Goal: Information Seeking & Learning: Learn about a topic

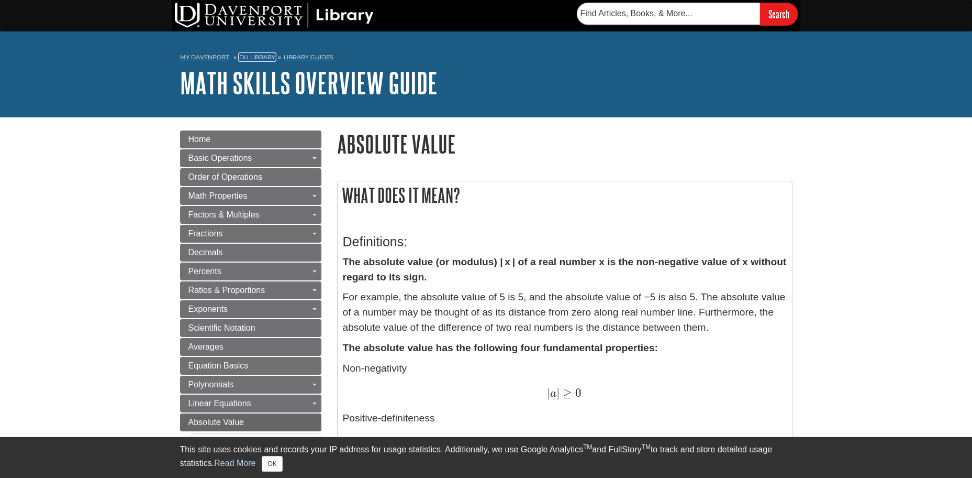
click at [258, 58] on link "DU Library" at bounding box center [257, 56] width 36 height 7
click at [260, 55] on link "DU Library" at bounding box center [257, 56] width 36 height 7
click at [317, 56] on link "Library Guides" at bounding box center [309, 56] width 50 height 7
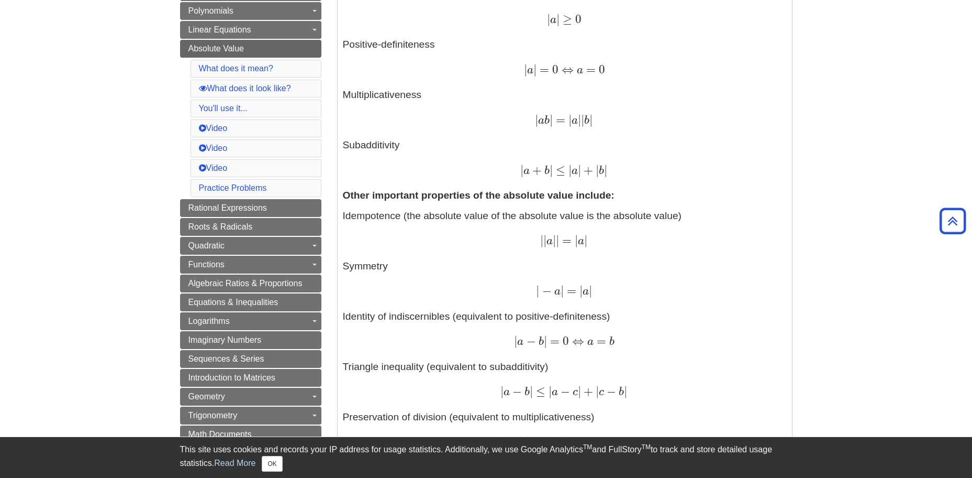
scroll to position [367, 0]
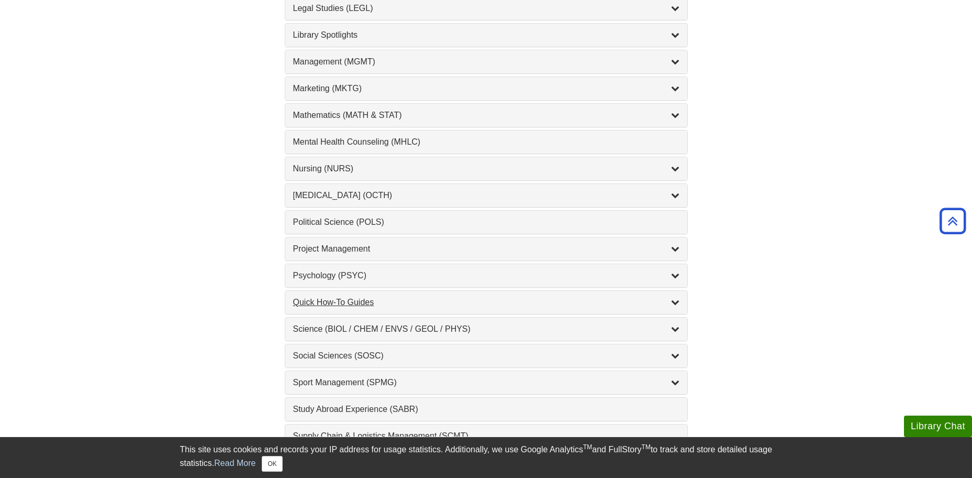
scroll to position [888, 0]
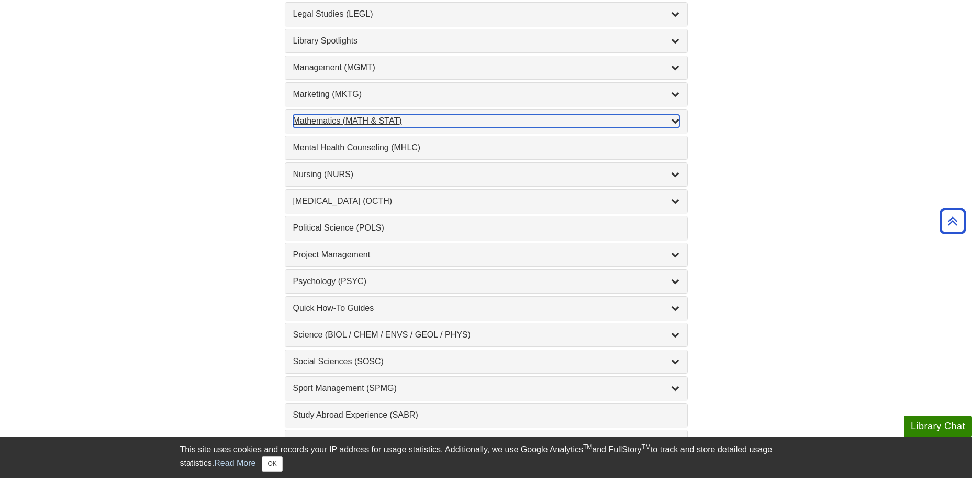
click at [341, 120] on div "Mathematics (MATH & STAT) , 3 guides" at bounding box center [486, 121] width 386 height 13
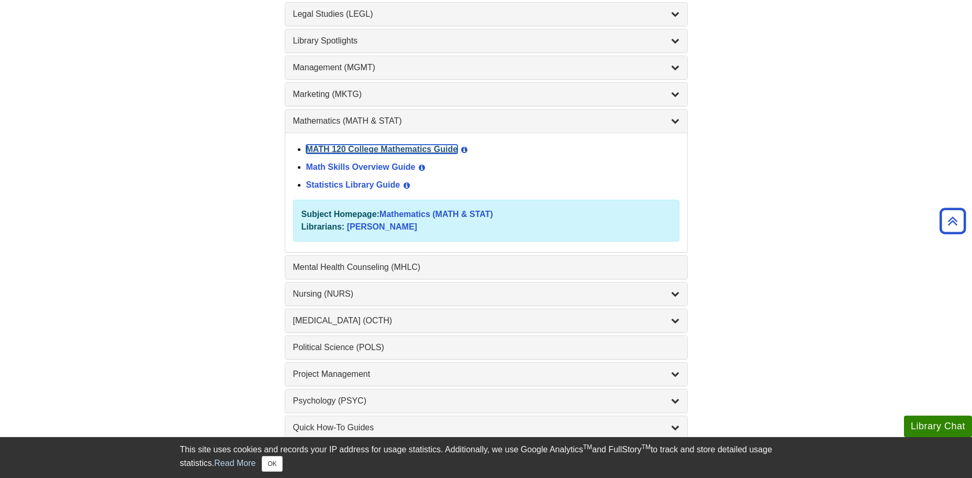
click at [343, 148] on link "MATH 120 College Mathematics Guide" at bounding box center [382, 149] width 152 height 9
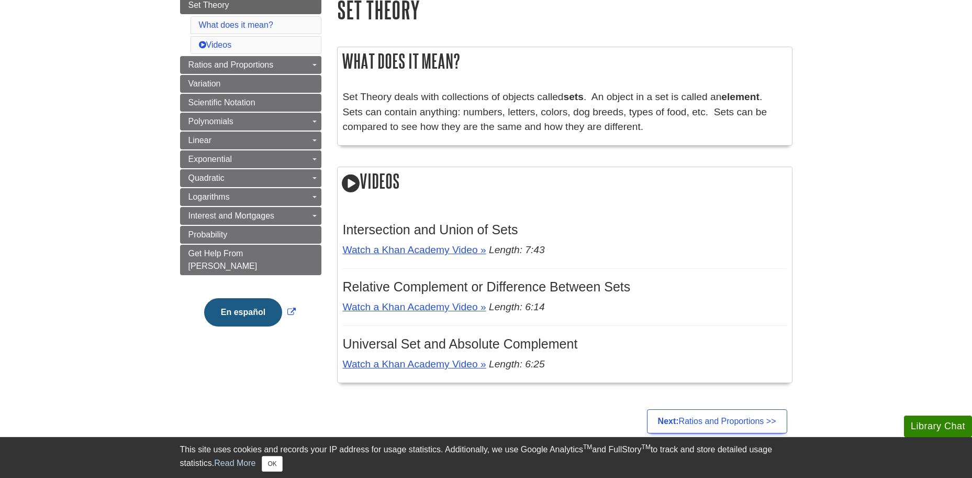
scroll to position [157, 0]
